Goal: Check status: Check status

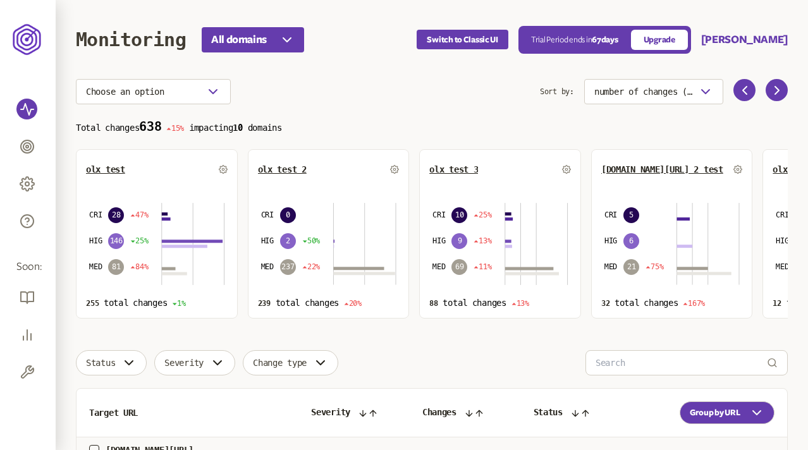
scroll to position [80, 0]
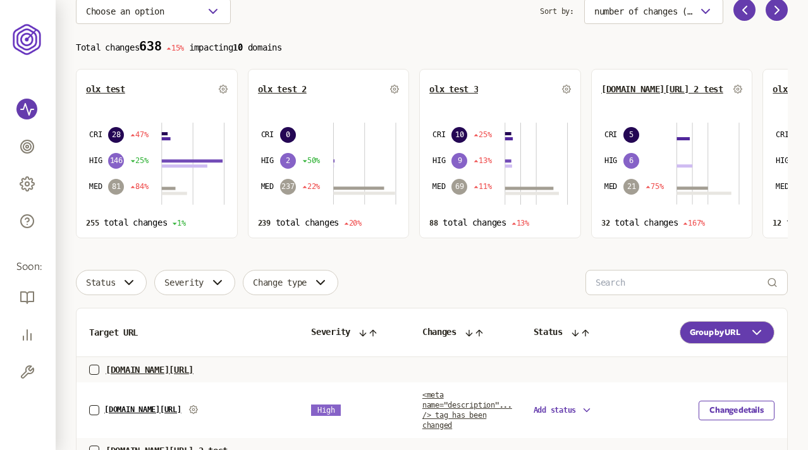
click at [169, 68] on section "Total changes 638 15% impacting 10 domains olx test CRI 28 47% HIG 146 25% MED …" at bounding box center [432, 138] width 712 height 199
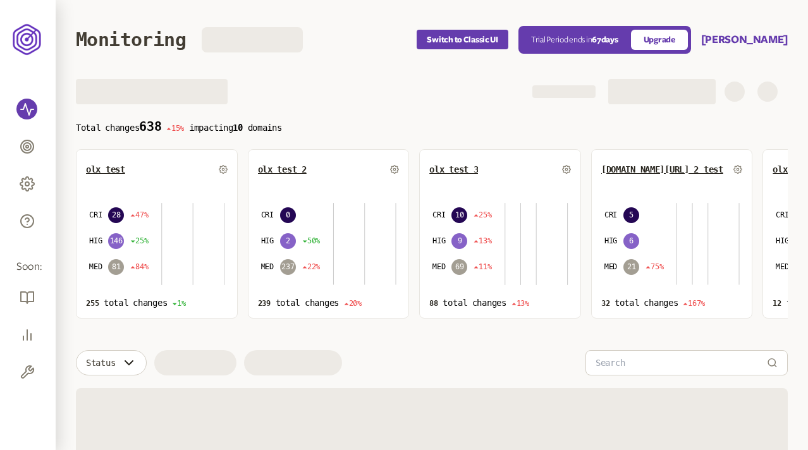
scroll to position [80, 0]
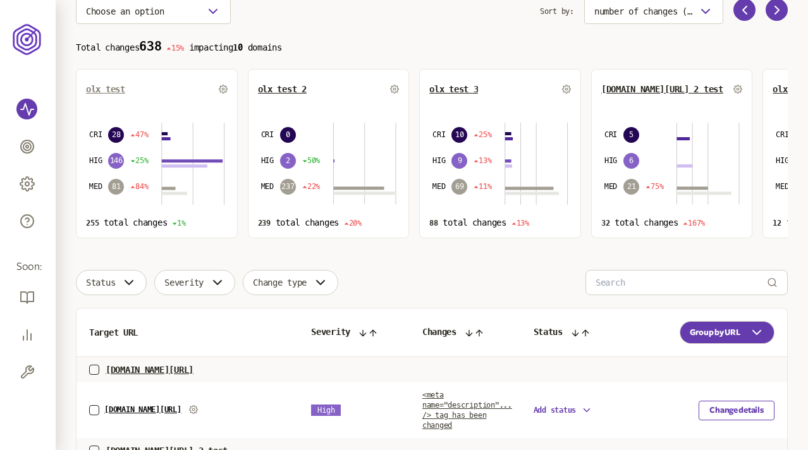
click at [103, 89] on span "olx test" at bounding box center [105, 89] width 39 height 10
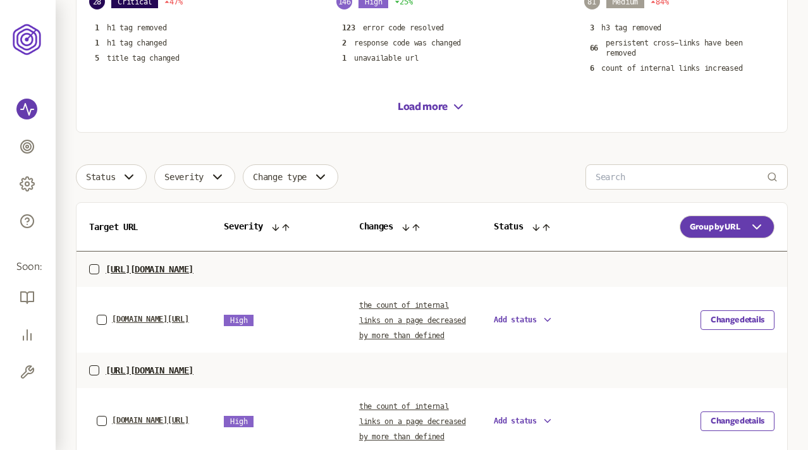
scroll to position [249, 0]
